Goal: Task Accomplishment & Management: Manage account settings

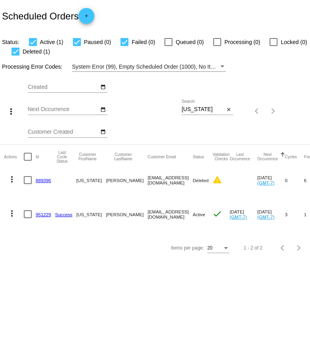
click at [4, 17] on h2 "Scheduled Orders add" at bounding box center [48, 16] width 92 height 16
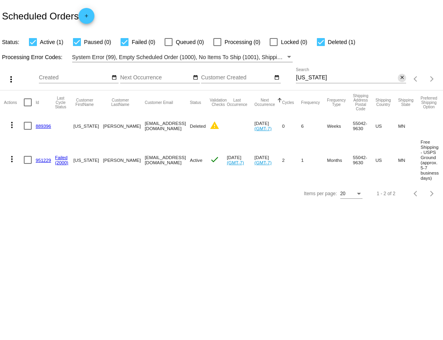
click at [404, 79] on mat-icon "close" at bounding box center [403, 78] width 6 height 6
